Goal: Check status: Check status

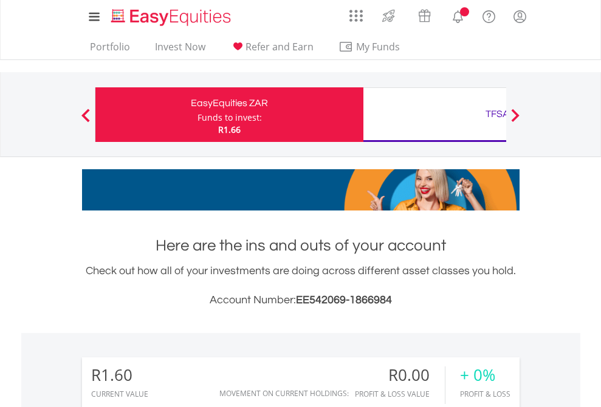
scroll to position [117, 191]
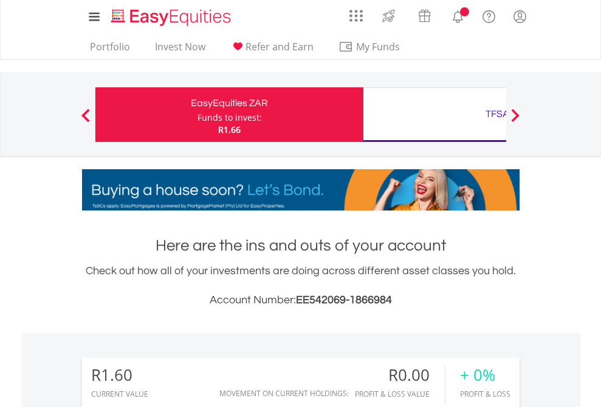
click at [197, 115] on div "Funds to invest:" at bounding box center [229, 118] width 64 height 12
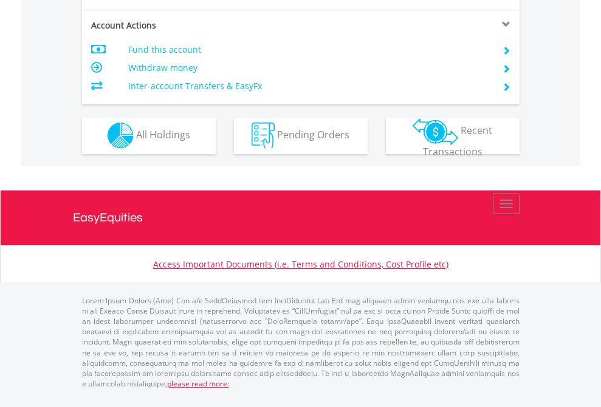
scroll to position [1035, 0]
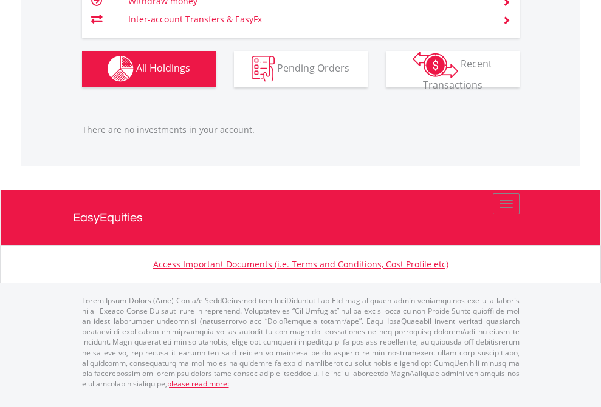
scroll to position [117, 191]
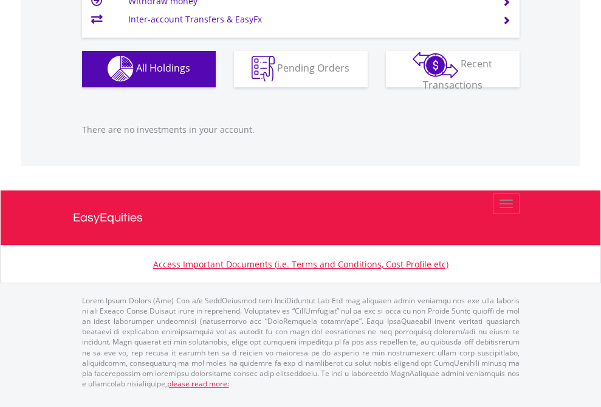
scroll to position [1202, 0]
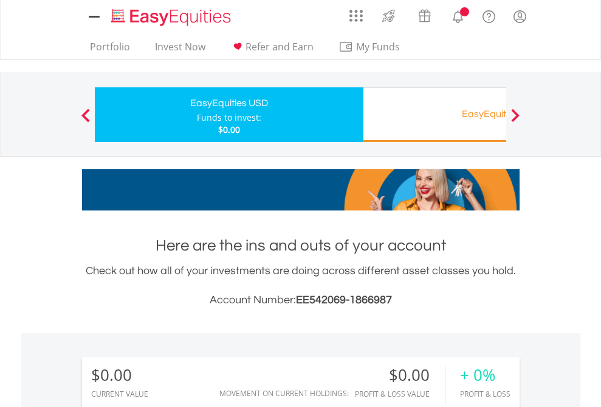
scroll to position [117, 191]
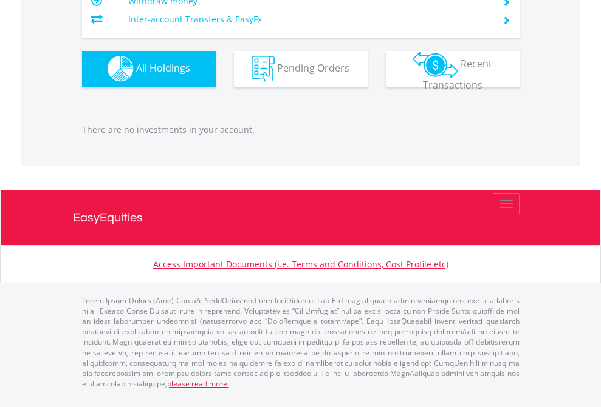
scroll to position [1202, 0]
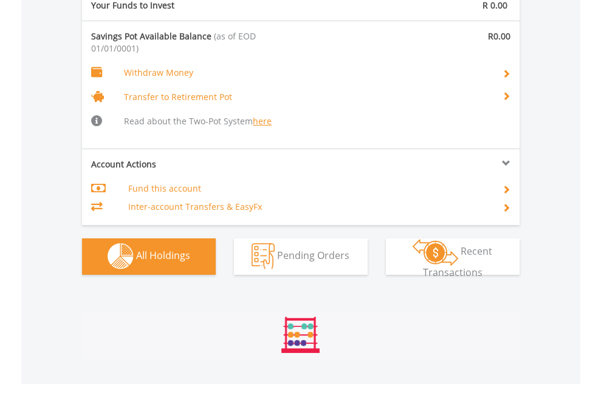
scroll to position [1273, 0]
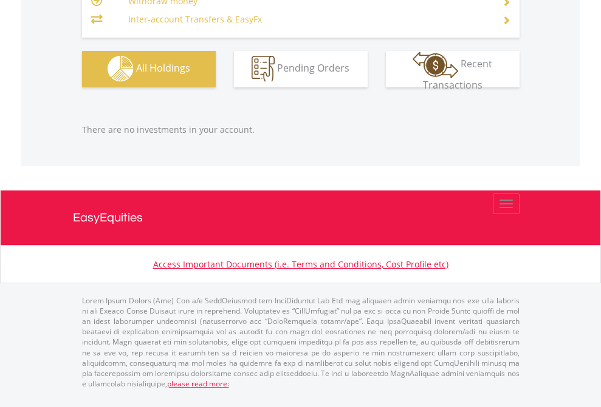
scroll to position [1202, 0]
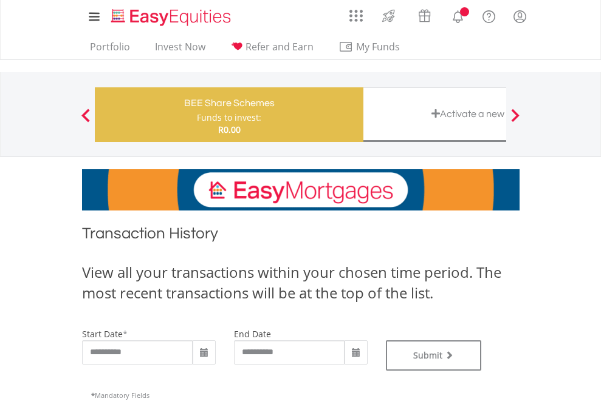
type input "**********"
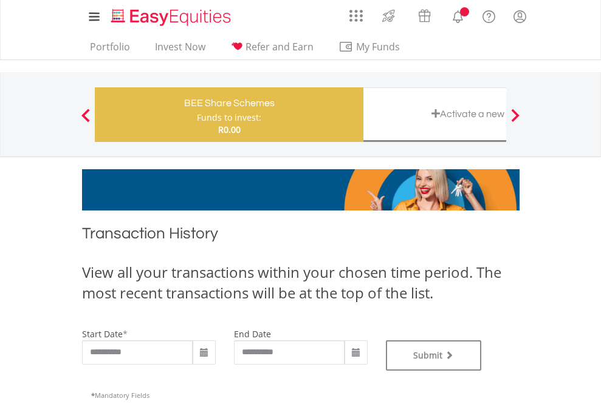
type input "**********"
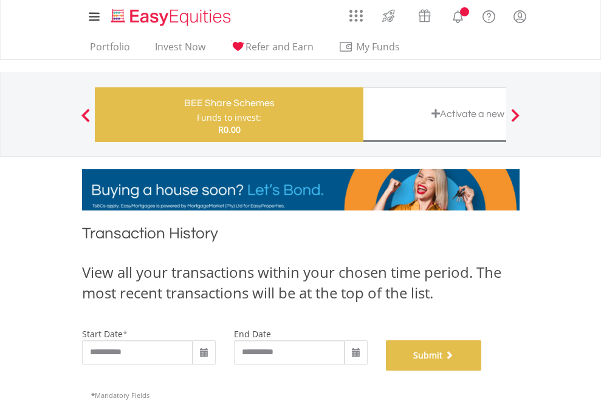
click at [482, 371] on button "Submit" at bounding box center [434, 356] width 96 height 30
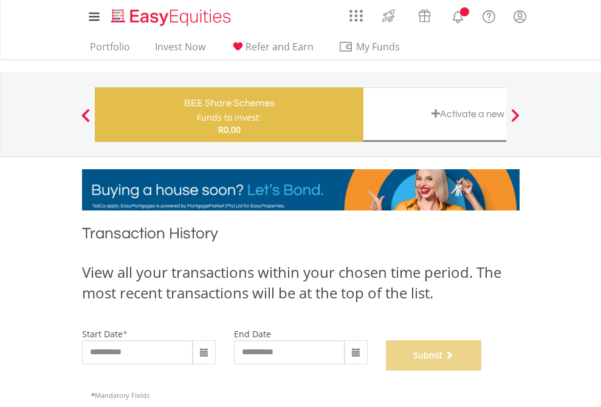
scroll to position [492, 0]
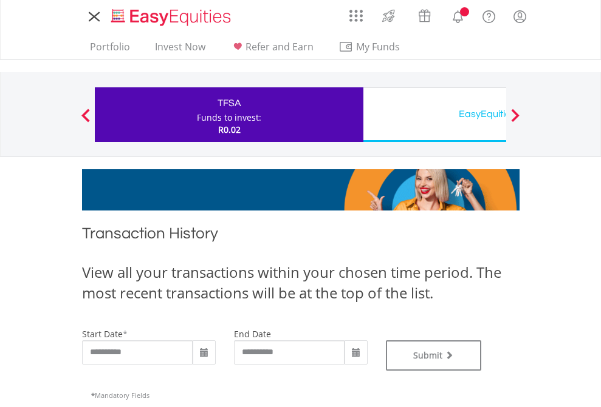
type input "**********"
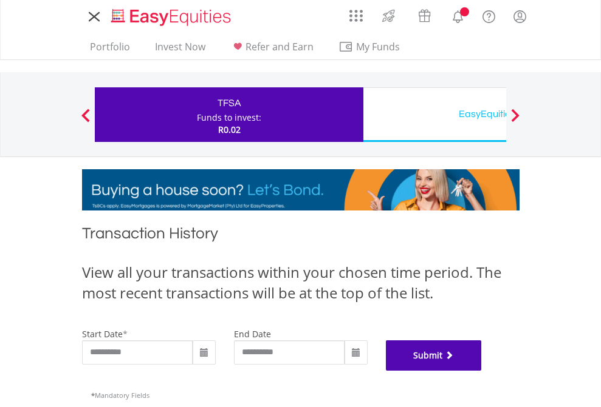
click at [482, 371] on button "Submit" at bounding box center [434, 356] width 96 height 30
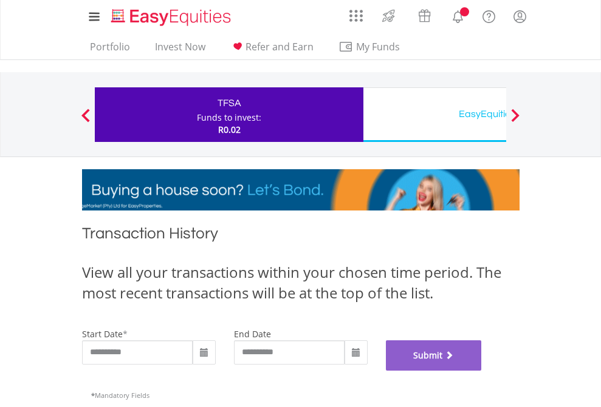
scroll to position [492, 0]
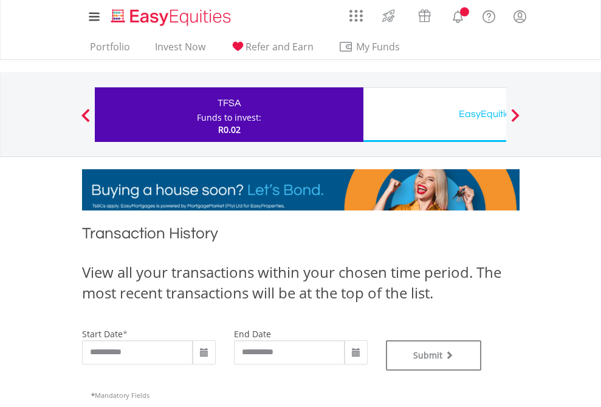
click at [434, 115] on div "EasyEquities USD" at bounding box center [496, 114] width 253 height 17
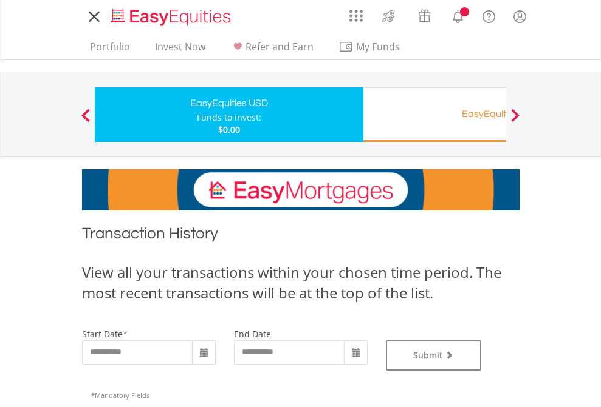
type input "**********"
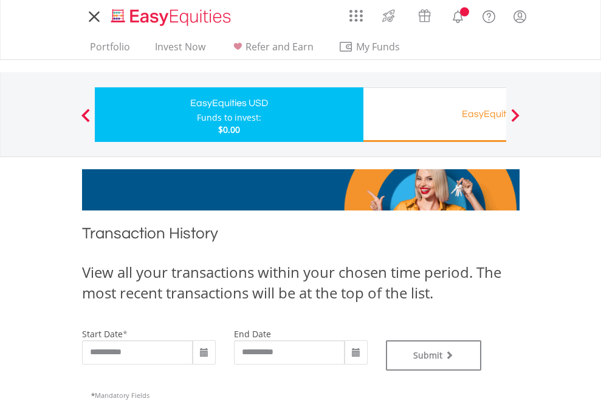
type input "**********"
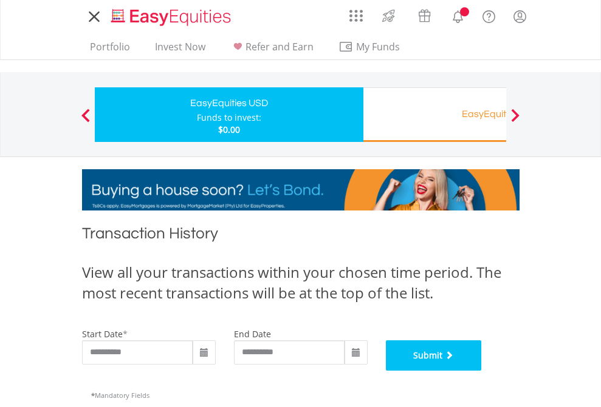
click at [482, 371] on button "Submit" at bounding box center [434, 356] width 96 height 30
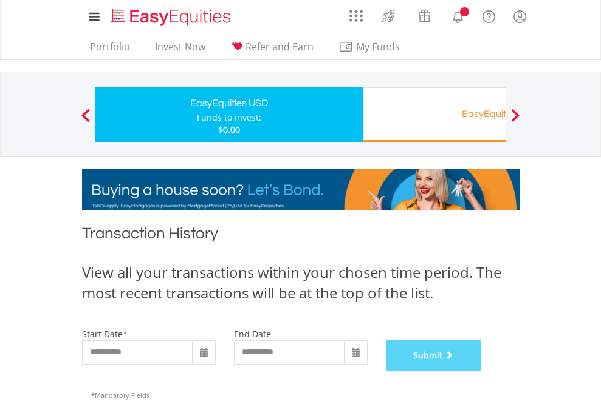
scroll to position [492, 0]
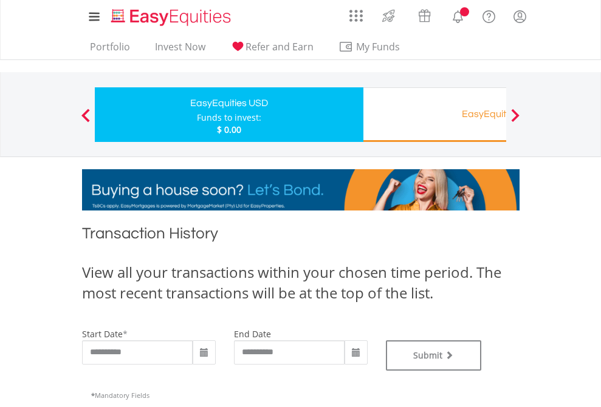
click at [434, 115] on div "EasyEquities RA" at bounding box center [496, 114] width 253 height 17
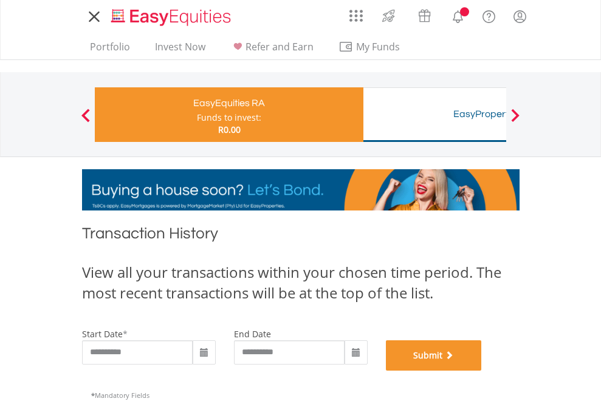
click at [482, 371] on button "Submit" at bounding box center [434, 356] width 96 height 30
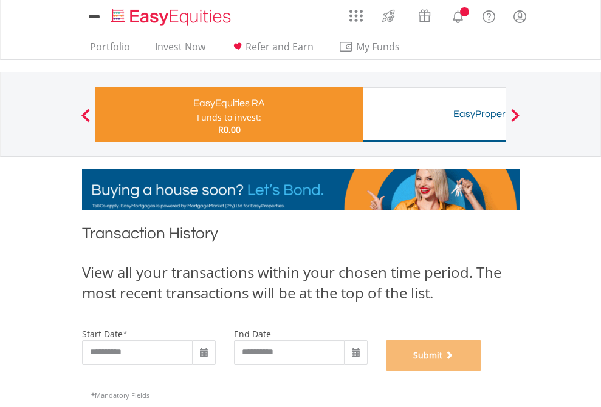
scroll to position [492, 0]
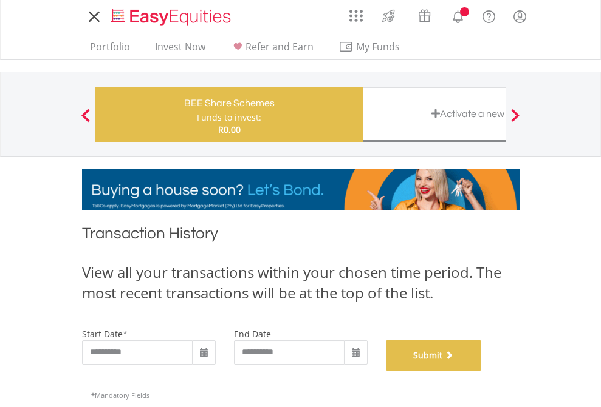
click at [482, 371] on button "Submit" at bounding box center [434, 356] width 96 height 30
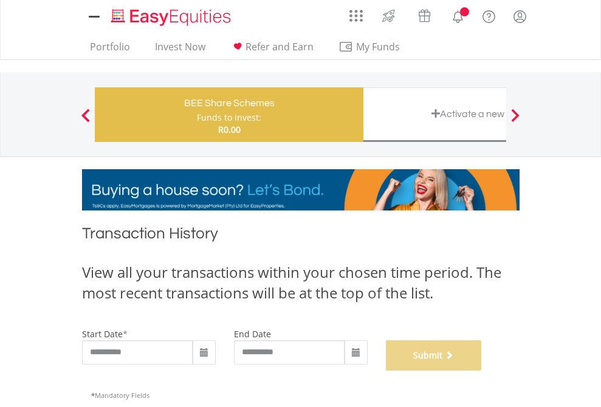
scroll to position [492, 0]
